Goal: Find specific page/section

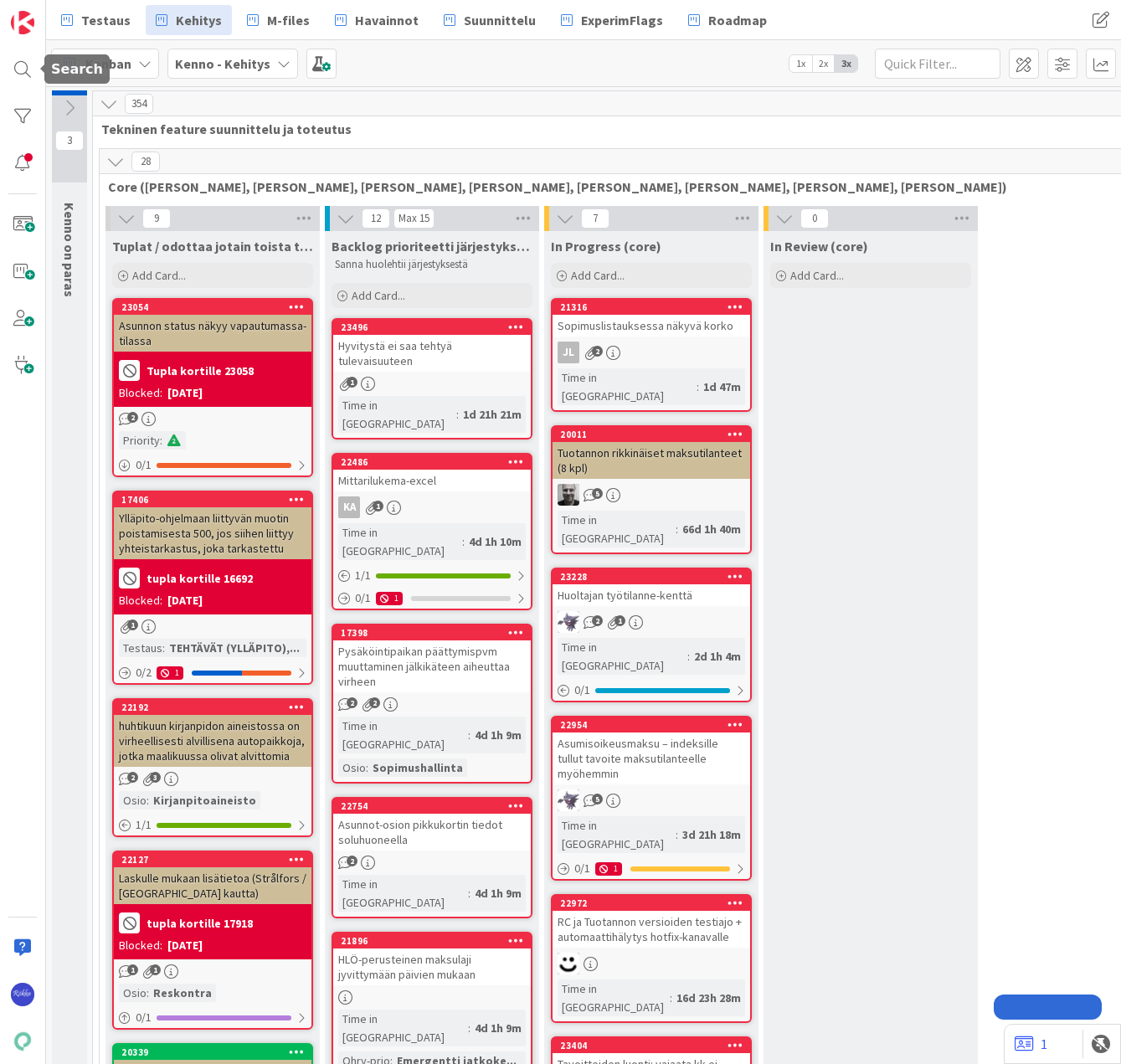
click at [32, 61] on div at bounding box center [22, 69] width 34 height 34
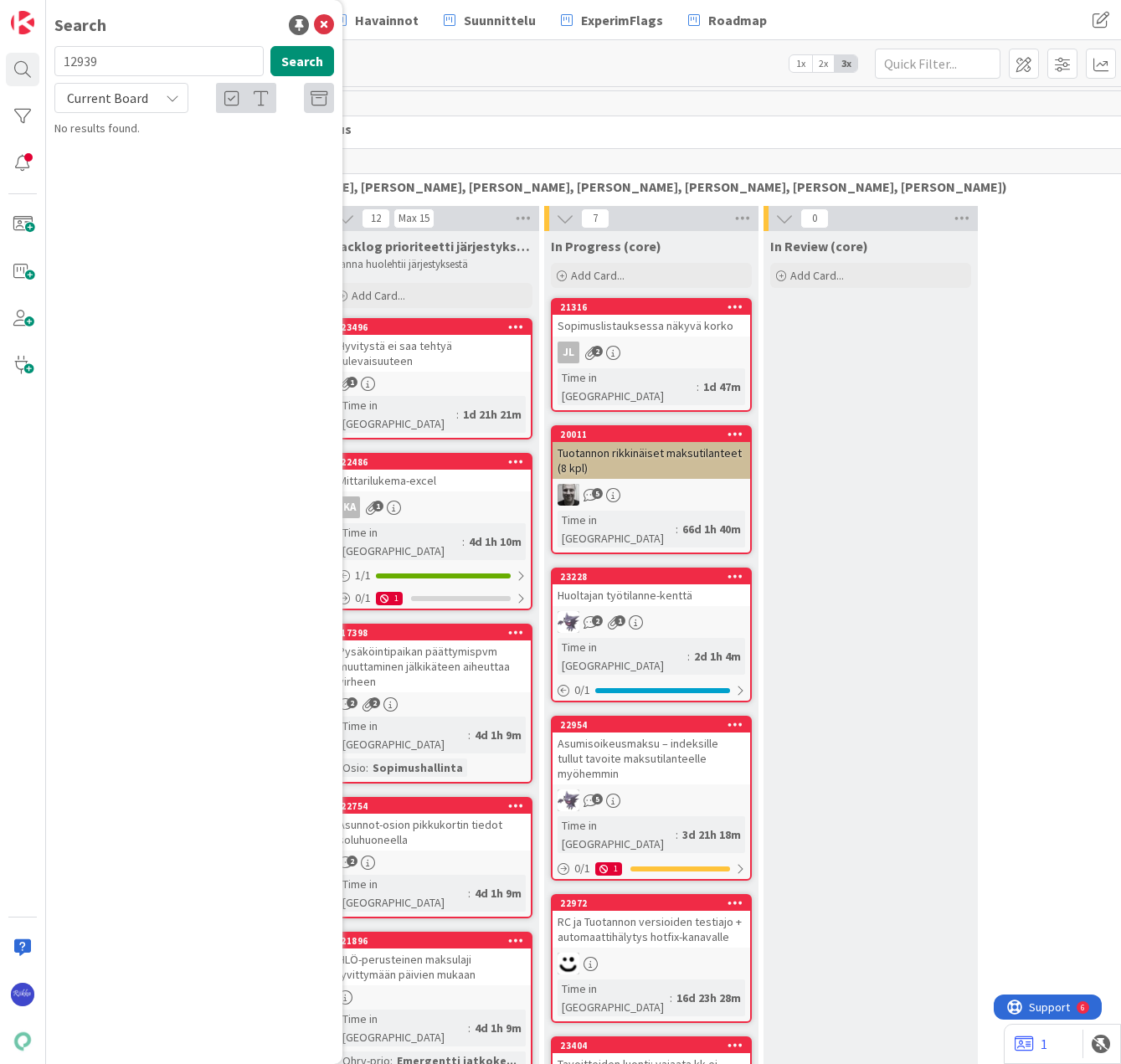
type input "12939"
click at [150, 101] on span "Current Board" at bounding box center [107, 97] width 87 height 23
click at [144, 162] on span "All Boards" at bounding box center [150, 167] width 175 height 25
click at [194, 153] on span "Suoramaksu: laskun summa / asumistuki ([DATE])" at bounding box center [199, 156] width 241 height 33
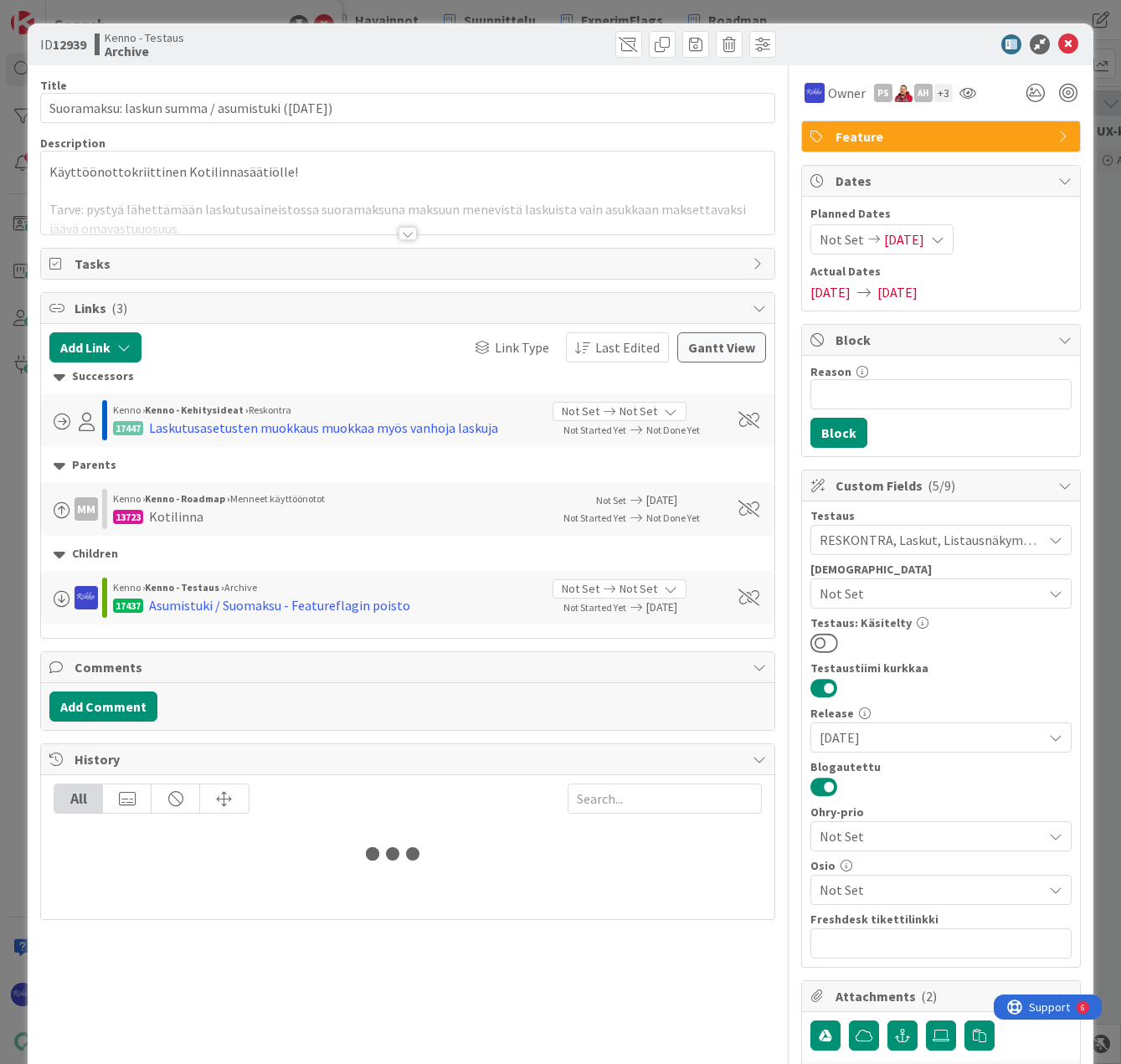
click at [400, 230] on div at bounding box center [407, 234] width 18 height 14
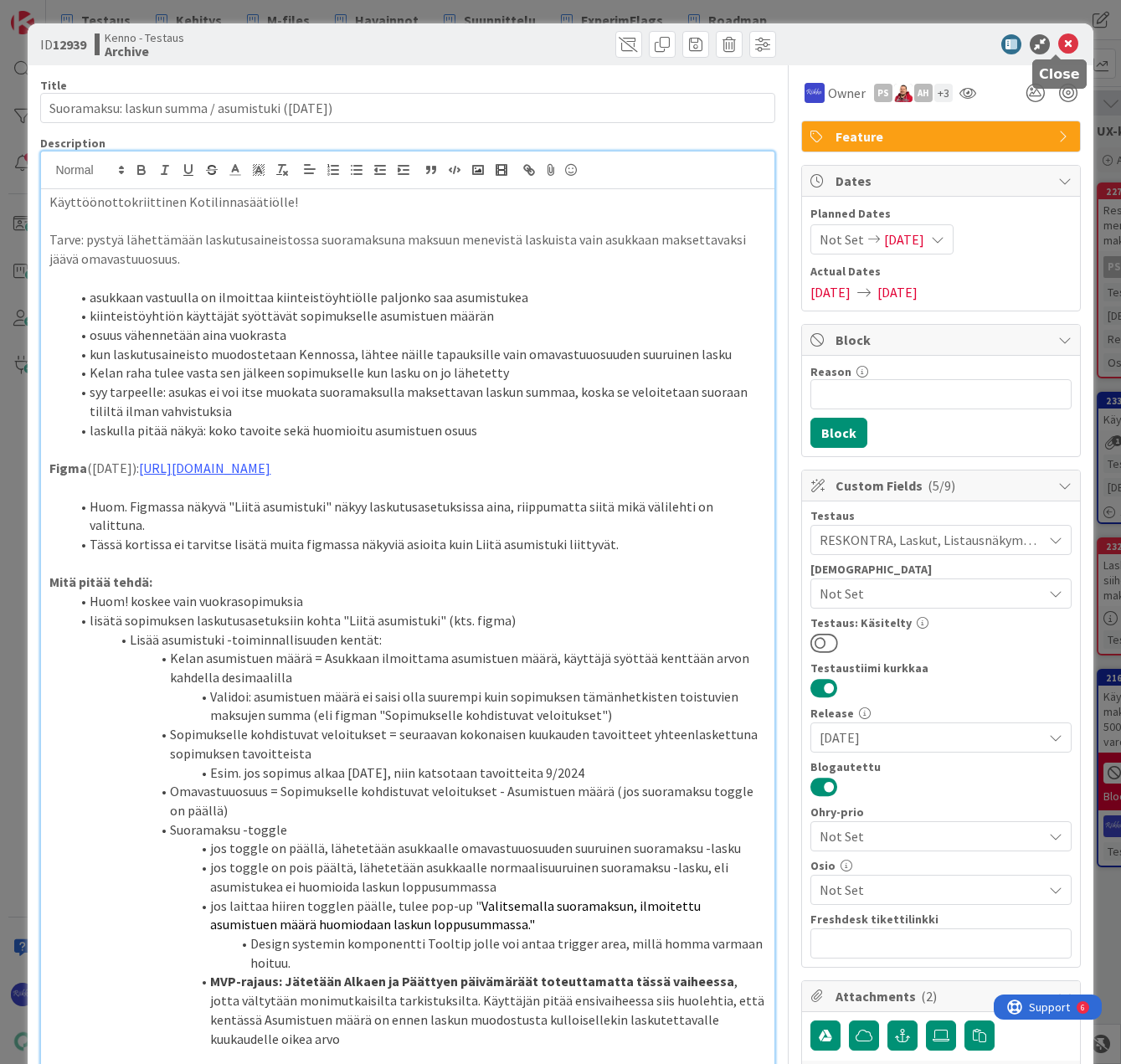
click at [1058, 41] on icon at bounding box center [1068, 44] width 20 height 20
